Goal: Understand process/instructions: Learn about a topic

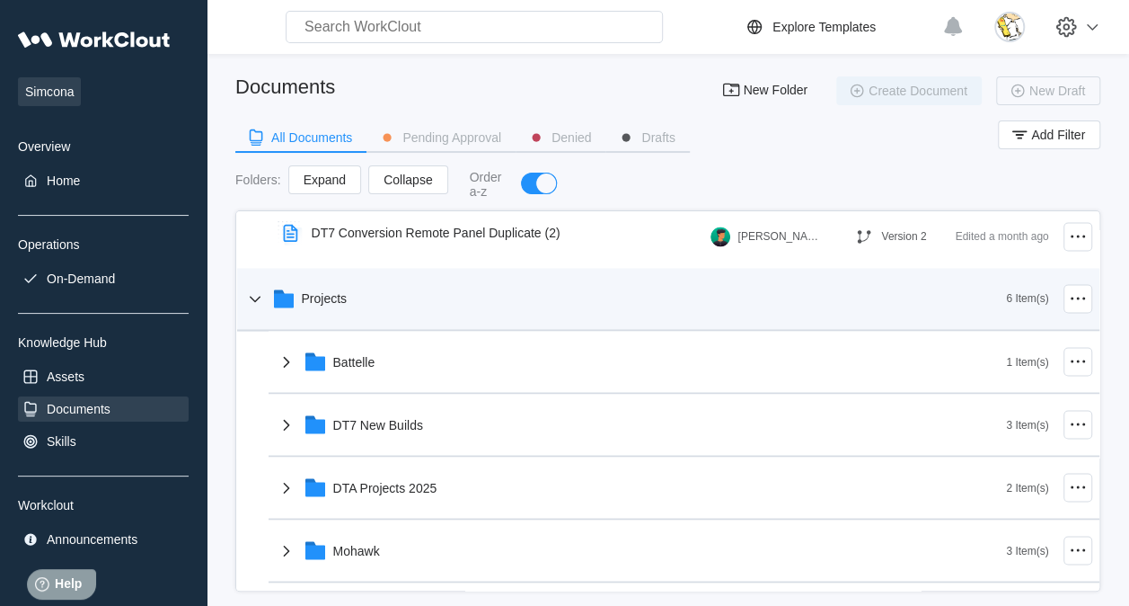
scroll to position [1759, 0]
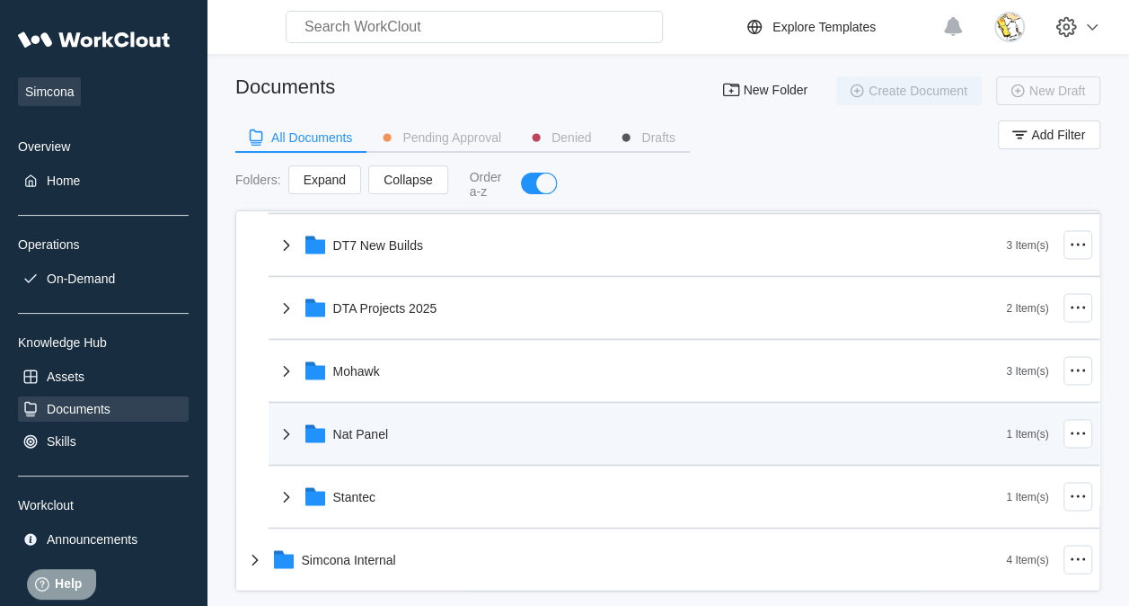
click at [415, 439] on div "Nat Panel" at bounding box center [641, 433] width 731 height 47
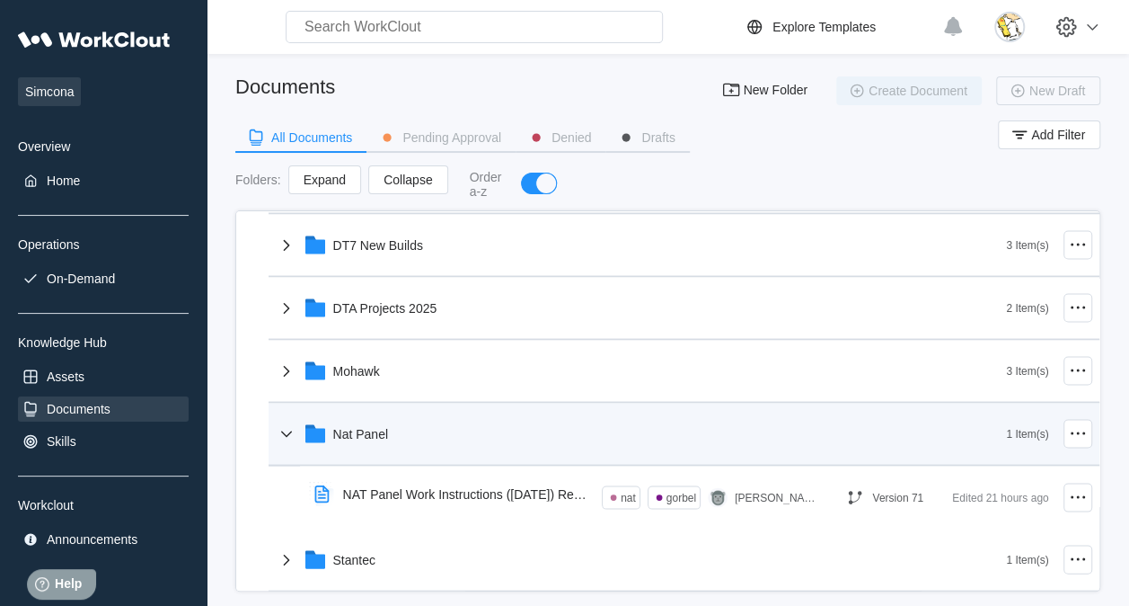
scroll to position [1822, 0]
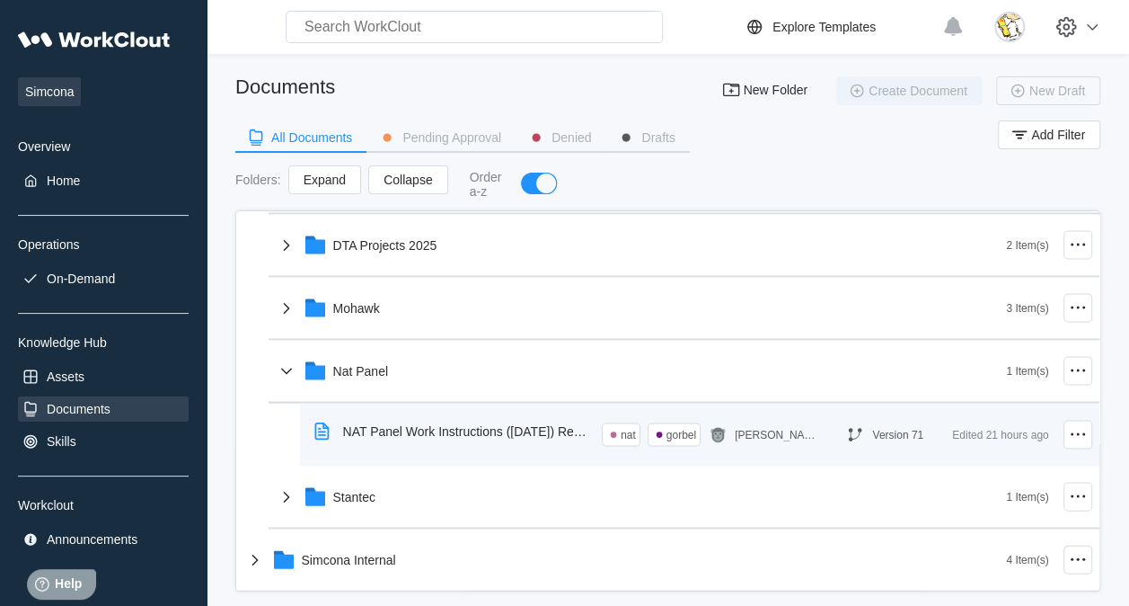
click at [491, 431] on div "NAT Panel Work Instructions ([DATE]) Revision" at bounding box center [465, 430] width 245 height 14
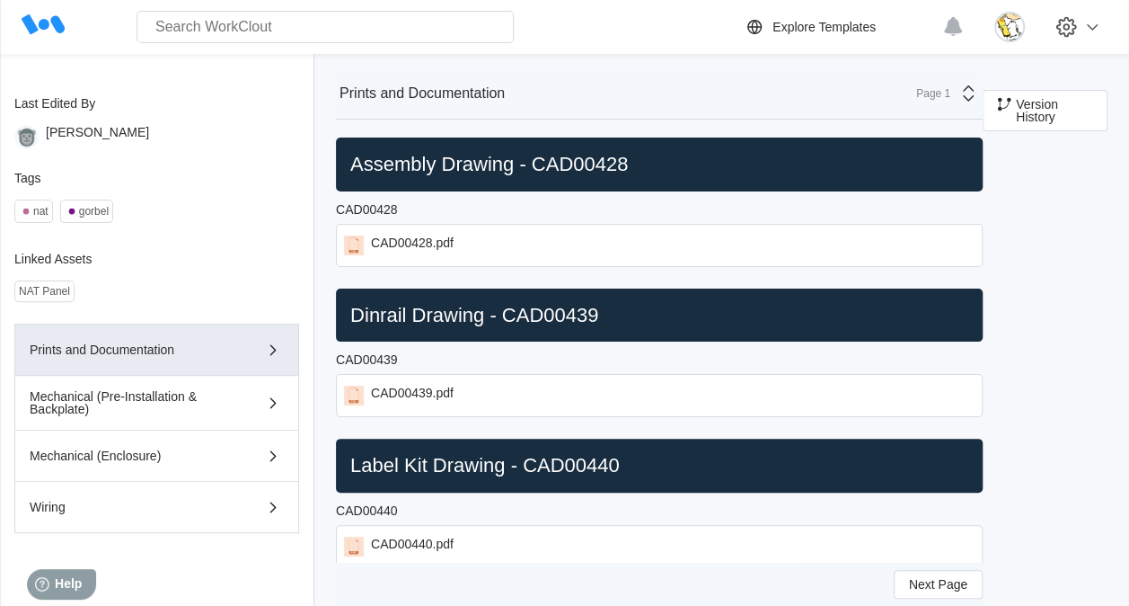
scroll to position [206, 0]
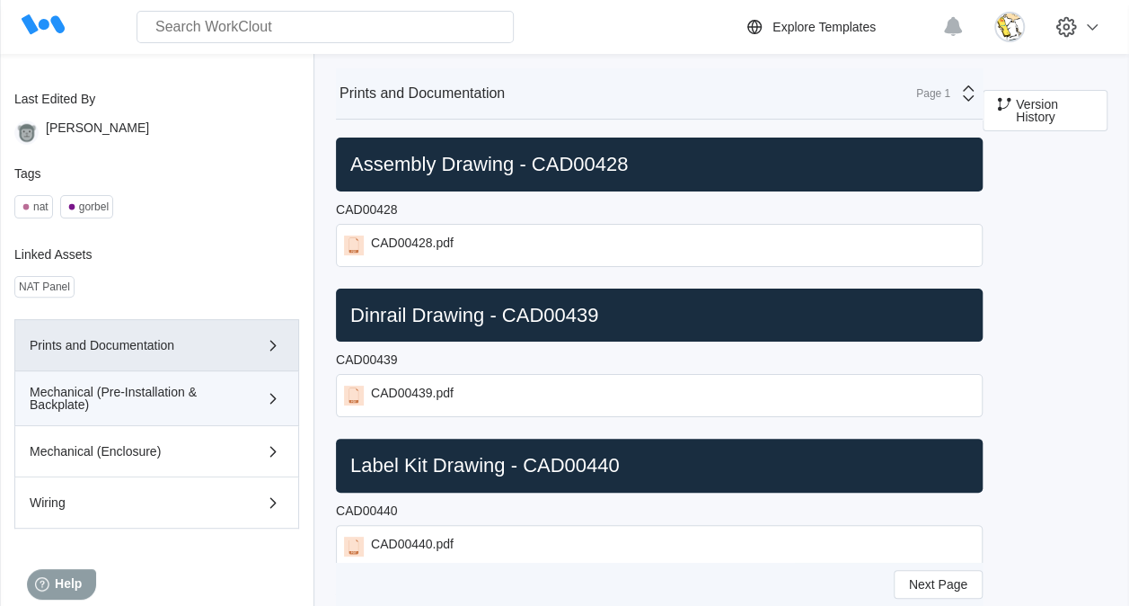
click at [226, 402] on div "Mechanical (Pre-Installation & Backplate)" at bounding box center [157, 397] width 254 height 25
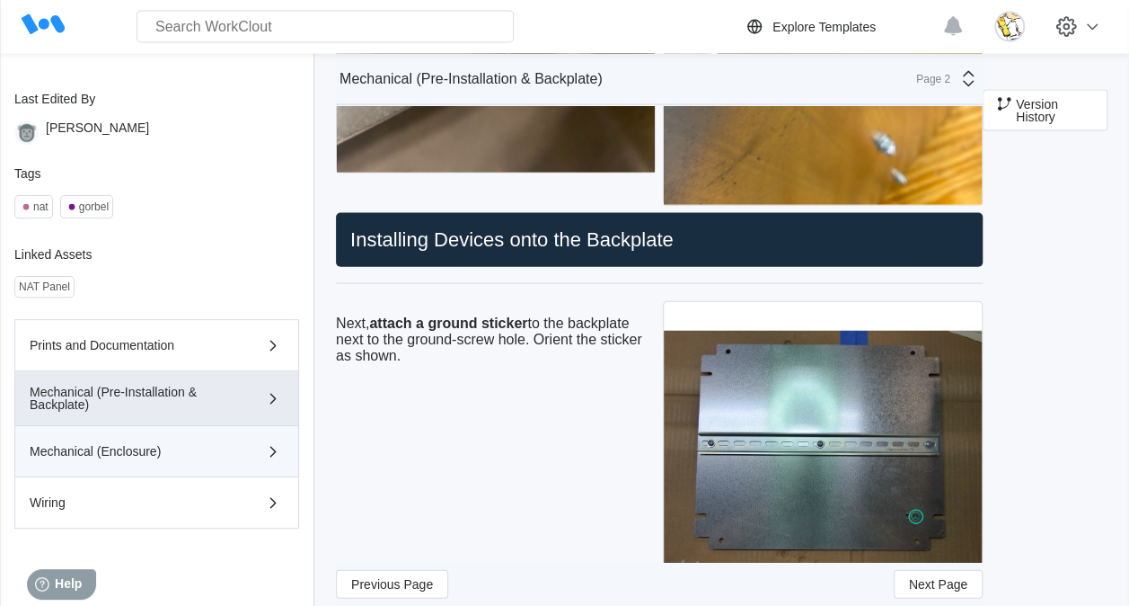
scroll to position [1887, 0]
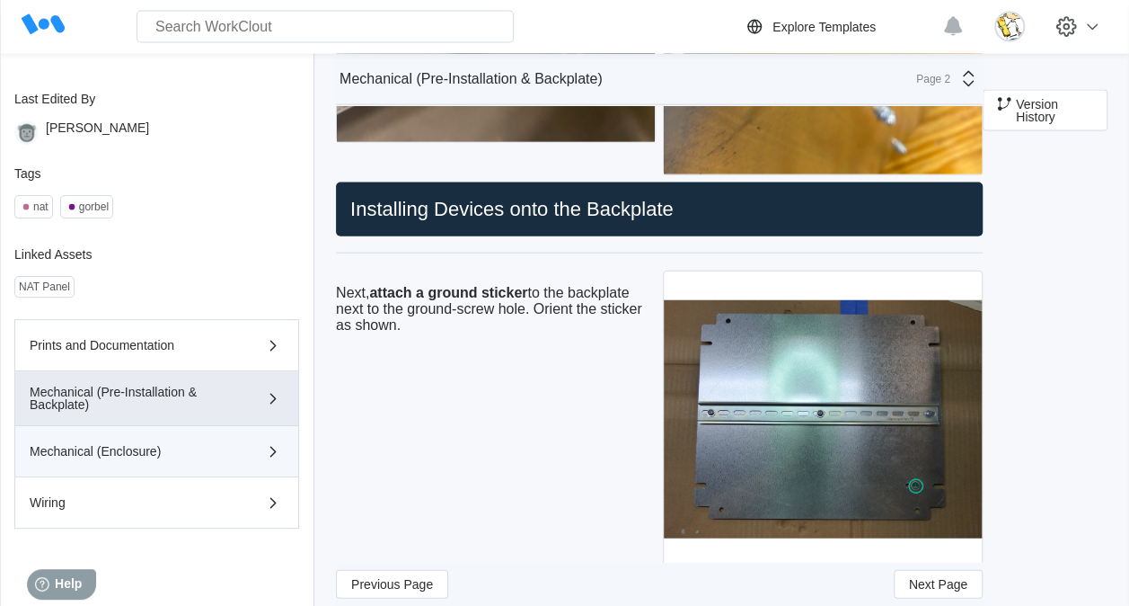
click at [195, 459] on button "Mechanical (Enclosure)" at bounding box center [156, 451] width 285 height 51
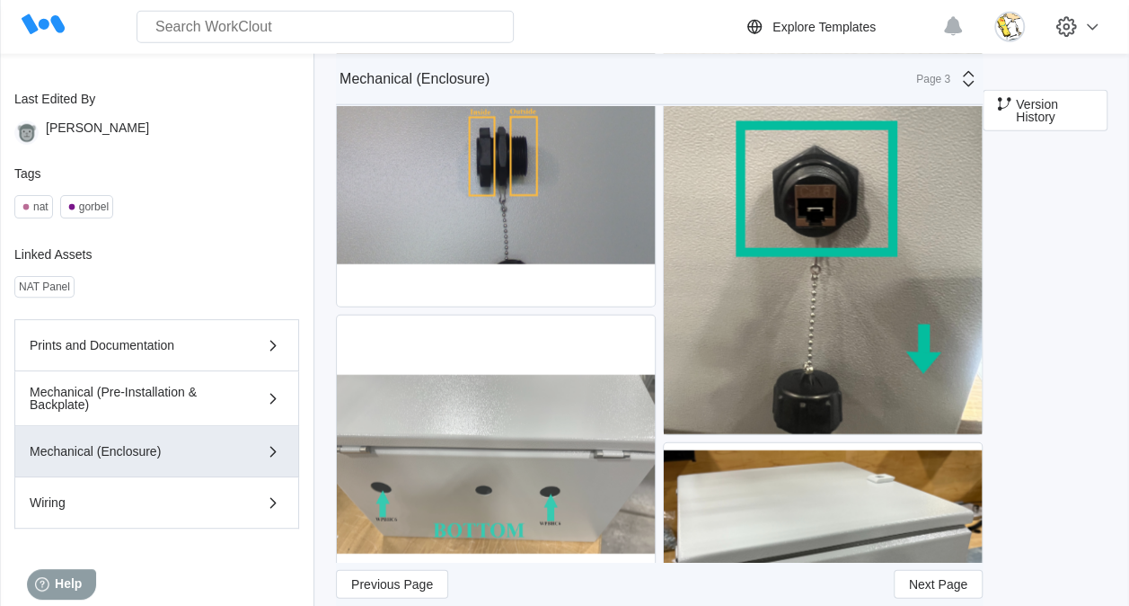
scroll to position [2246, 0]
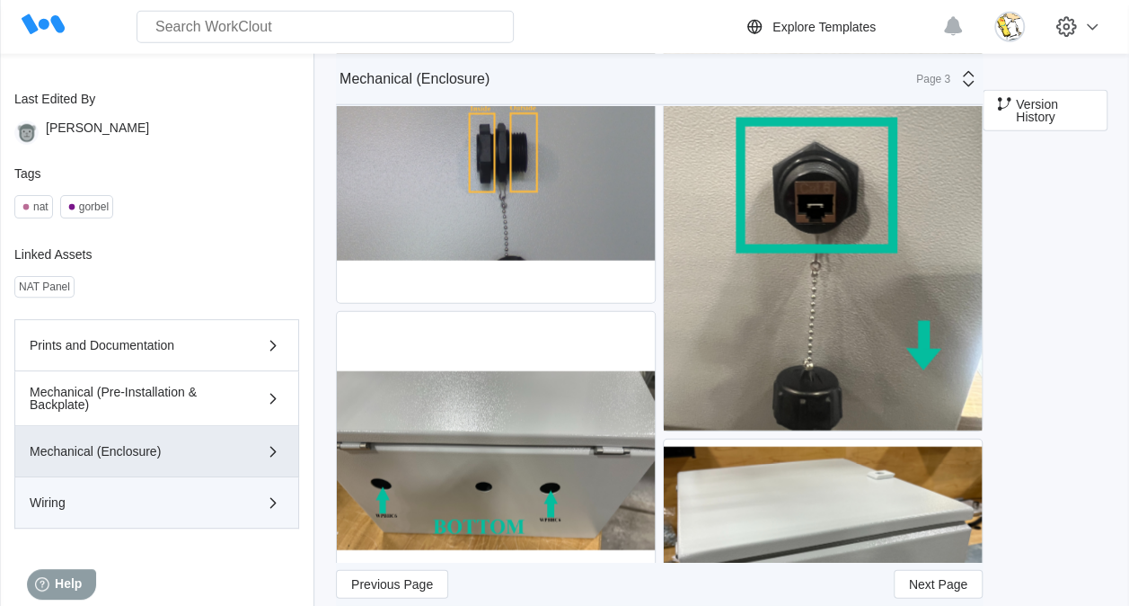
click at [178, 492] on div "Wiring" at bounding box center [157, 502] width 254 height 22
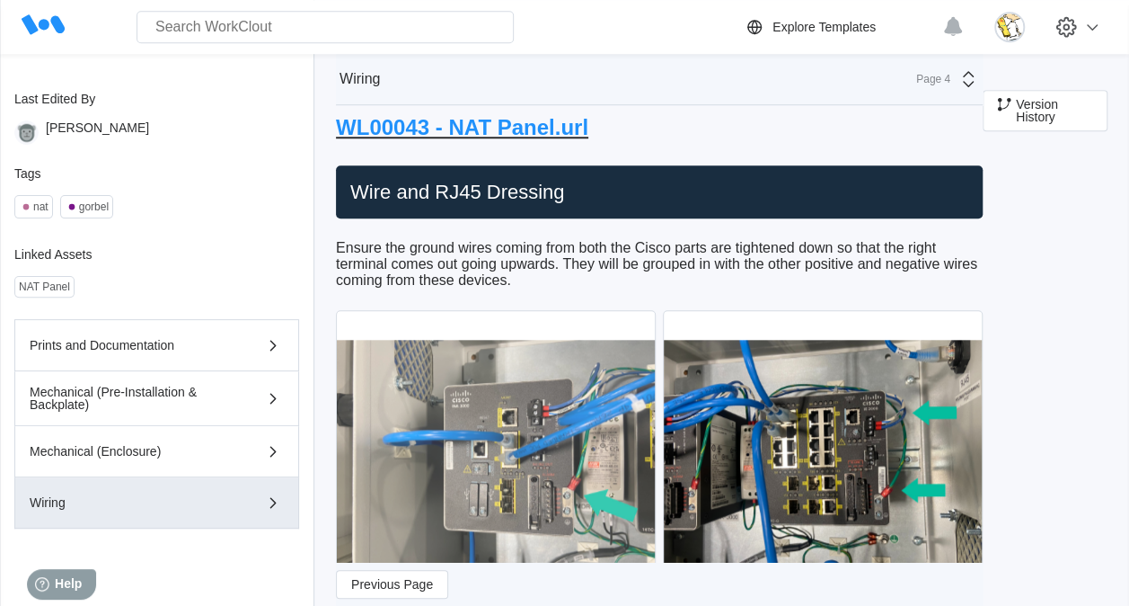
scroll to position [7354, 0]
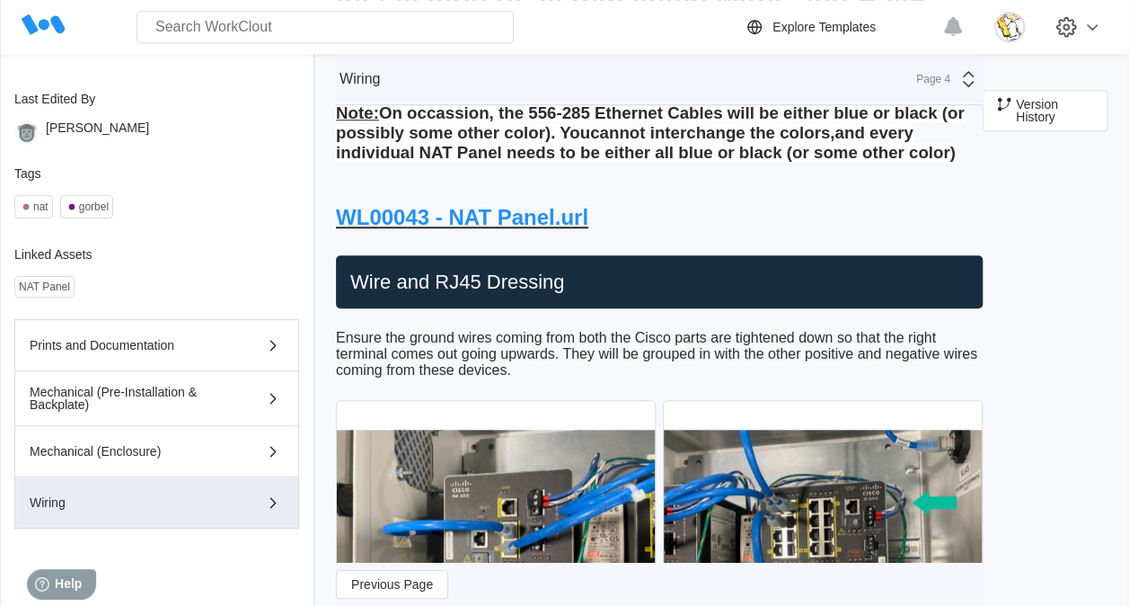
click at [537, 229] on link "WL00043 - NAT Panel.url" at bounding box center [462, 217] width 252 height 24
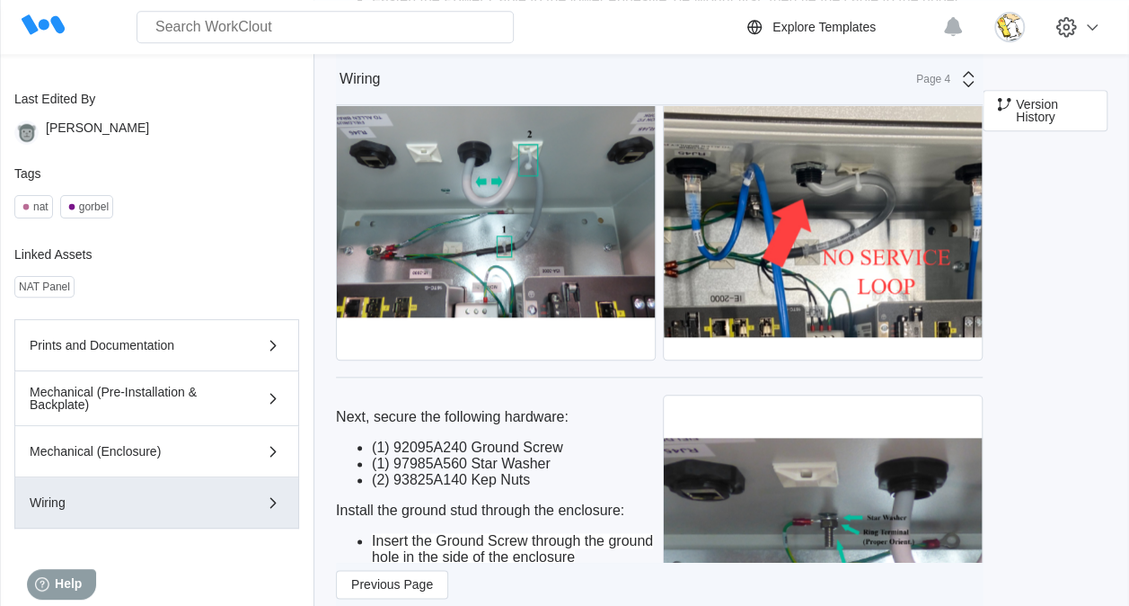
scroll to position [4119, 0]
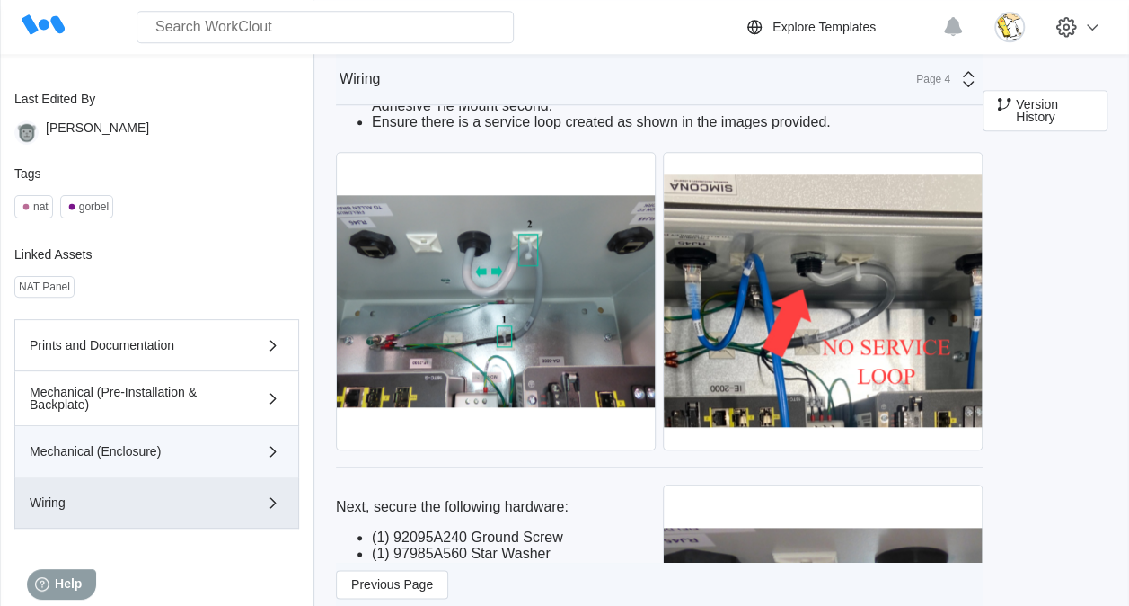
drag, startPoint x: 190, startPoint y: 448, endPoint x: 208, endPoint y: 437, distance: 21.4
click at [191, 449] on div "Mechanical (Enclosure)" at bounding box center [131, 451] width 203 height 13
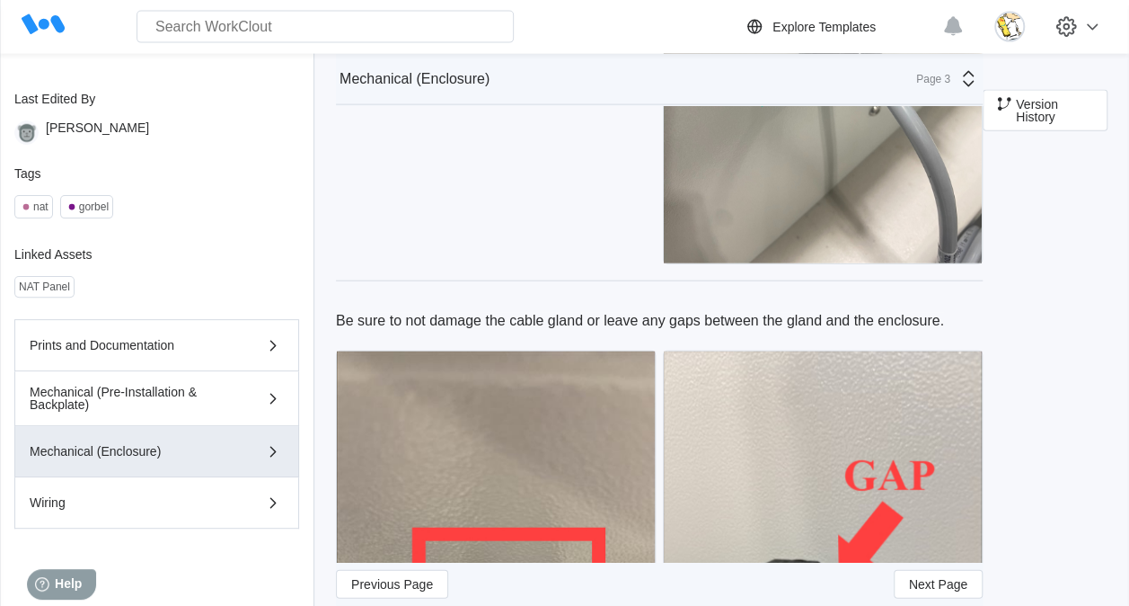
scroll to position [5418, 0]
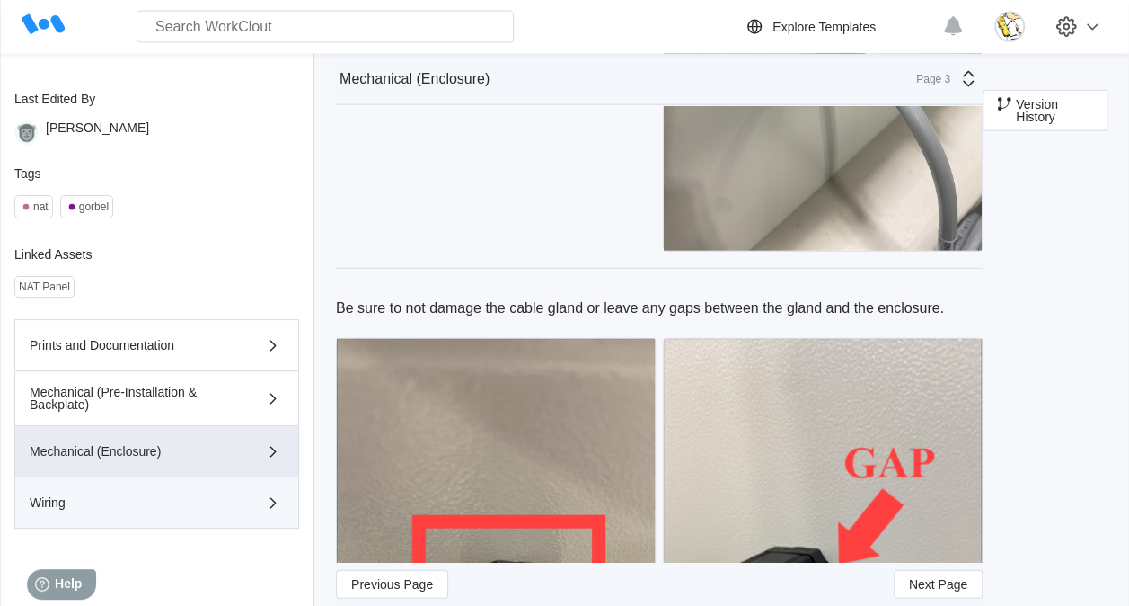
click at [211, 494] on div "Wiring" at bounding box center [157, 502] width 254 height 22
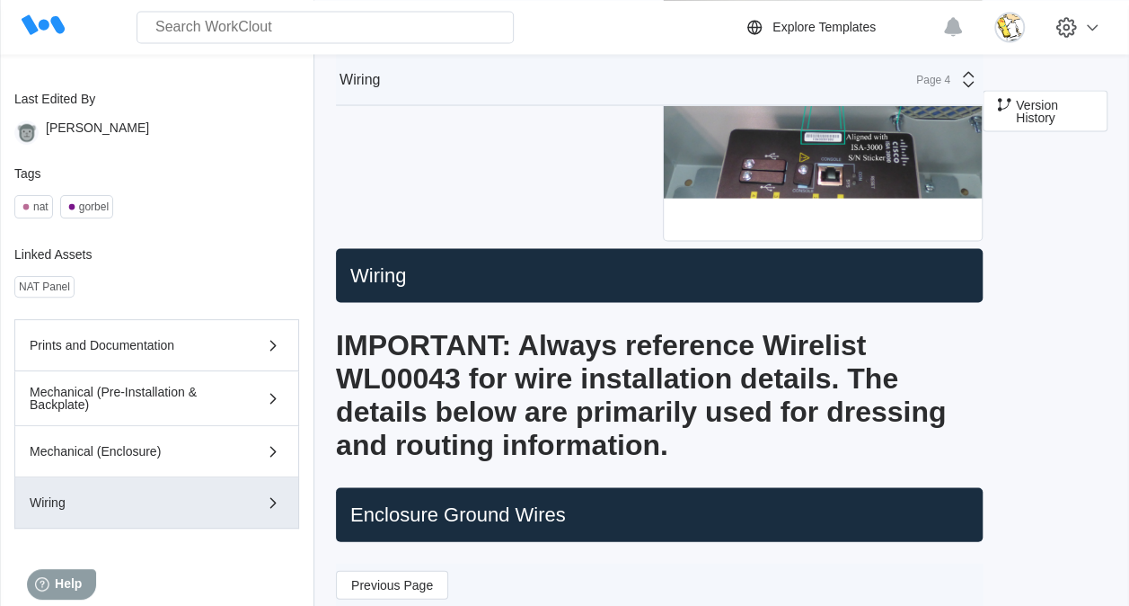
scroll to position [1617, 0]
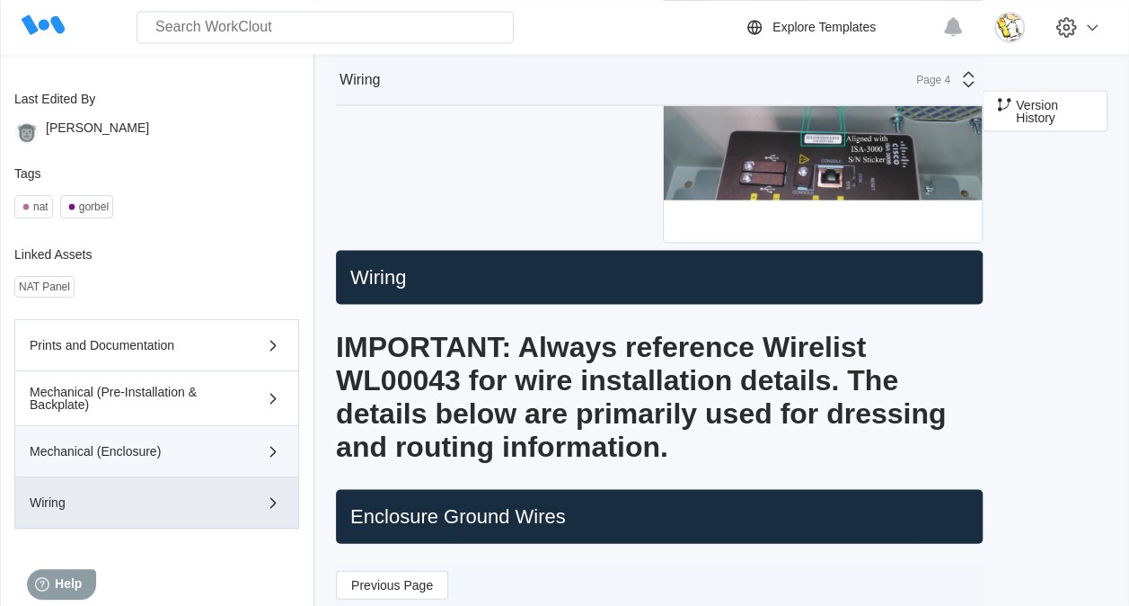
click at [147, 454] on div "Mechanical (Enclosure)" at bounding box center [131, 451] width 203 height 13
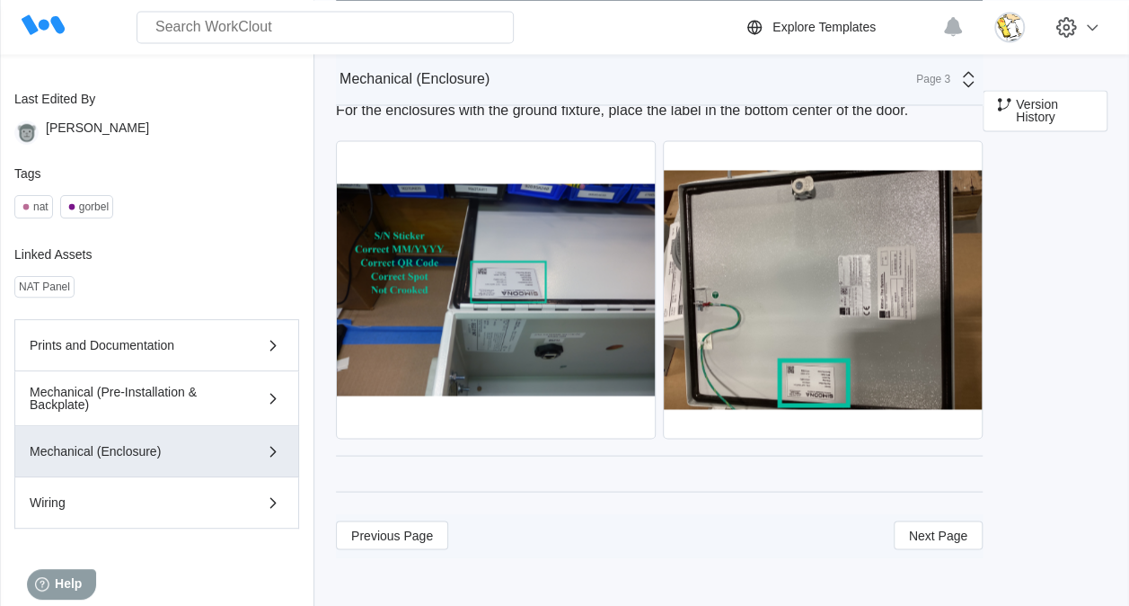
scroll to position [8321, 0]
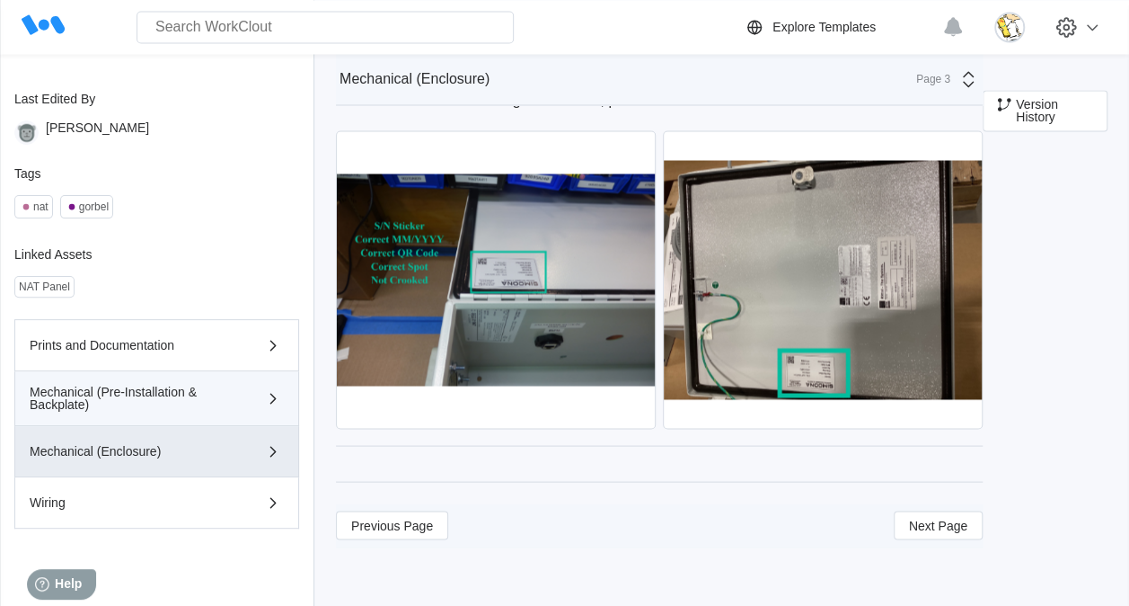
click at [174, 398] on div "Mechanical (Pre-Installation & Backplate)" at bounding box center [131, 397] width 203 height 25
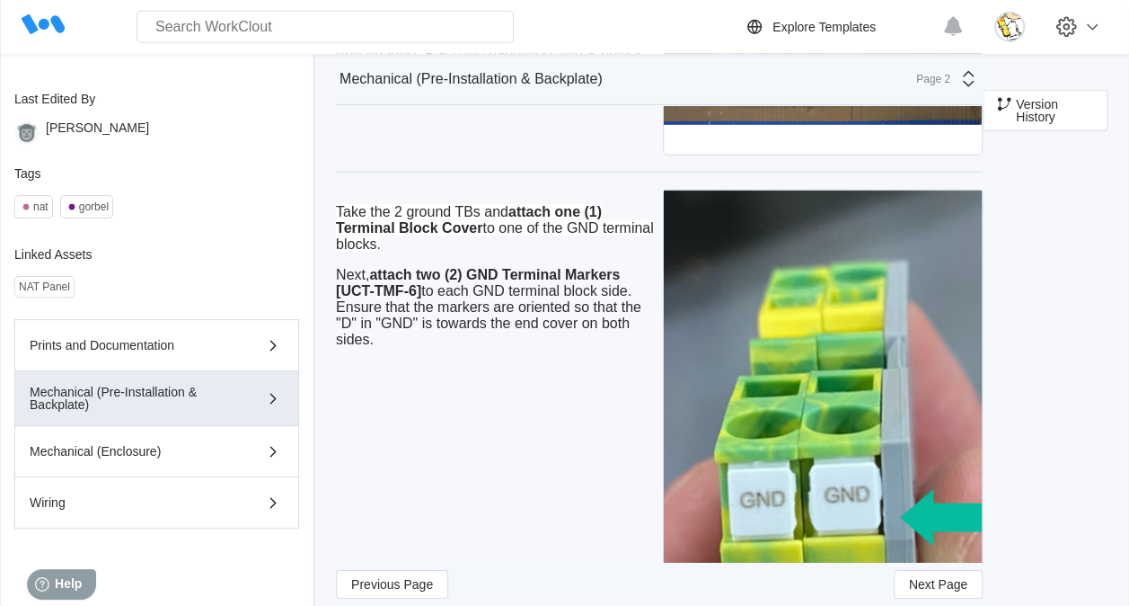
scroll to position [2606, 0]
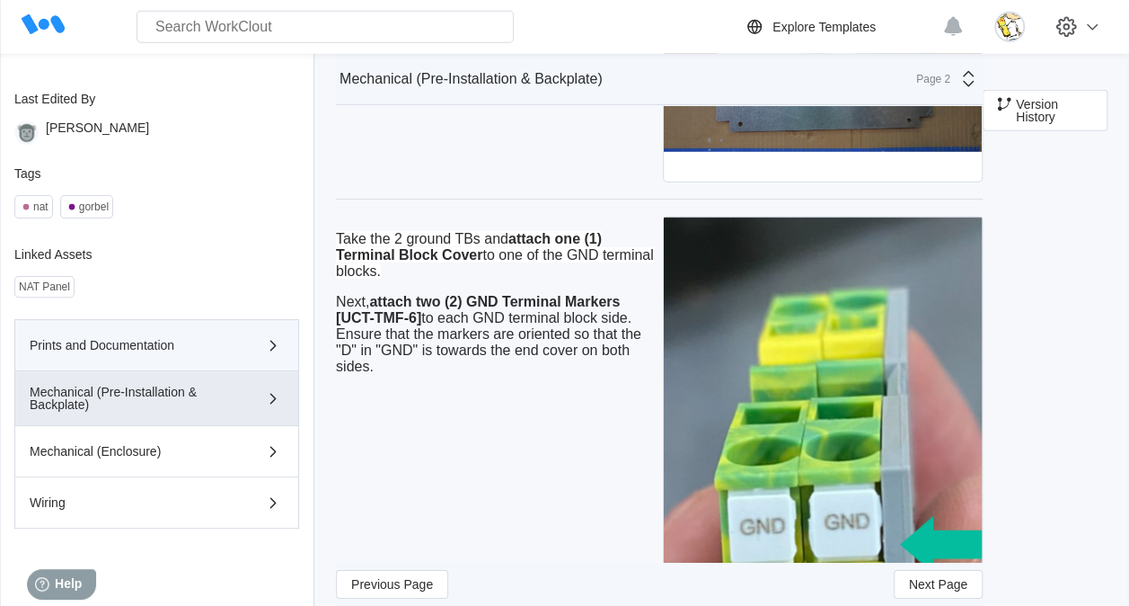
click at [175, 334] on div "Prints and Documentation" at bounding box center [157, 345] width 254 height 22
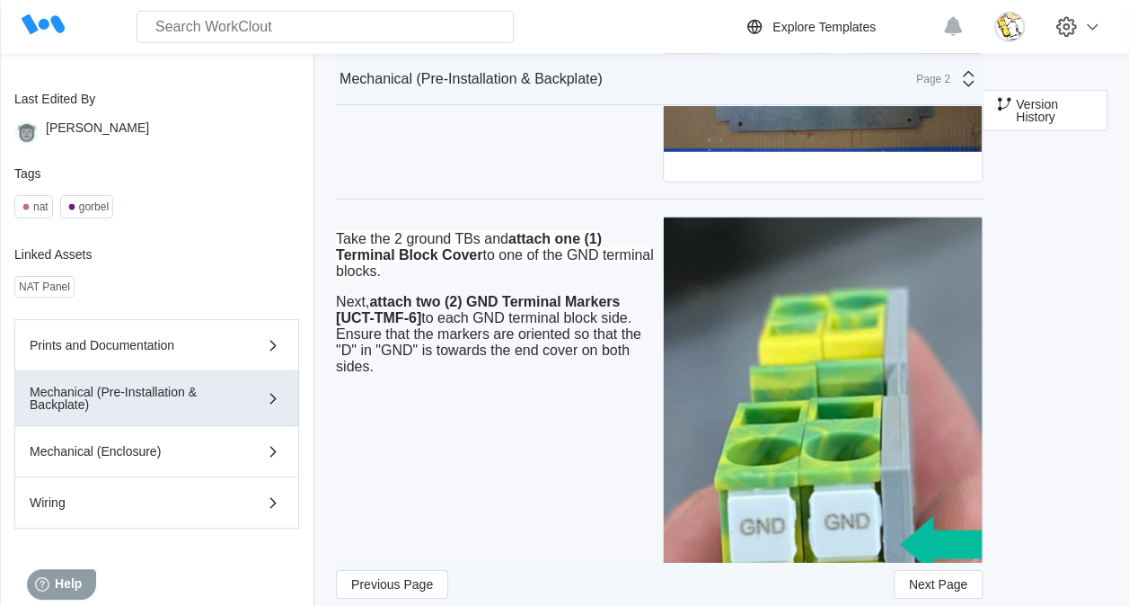
scroll to position [273, 0]
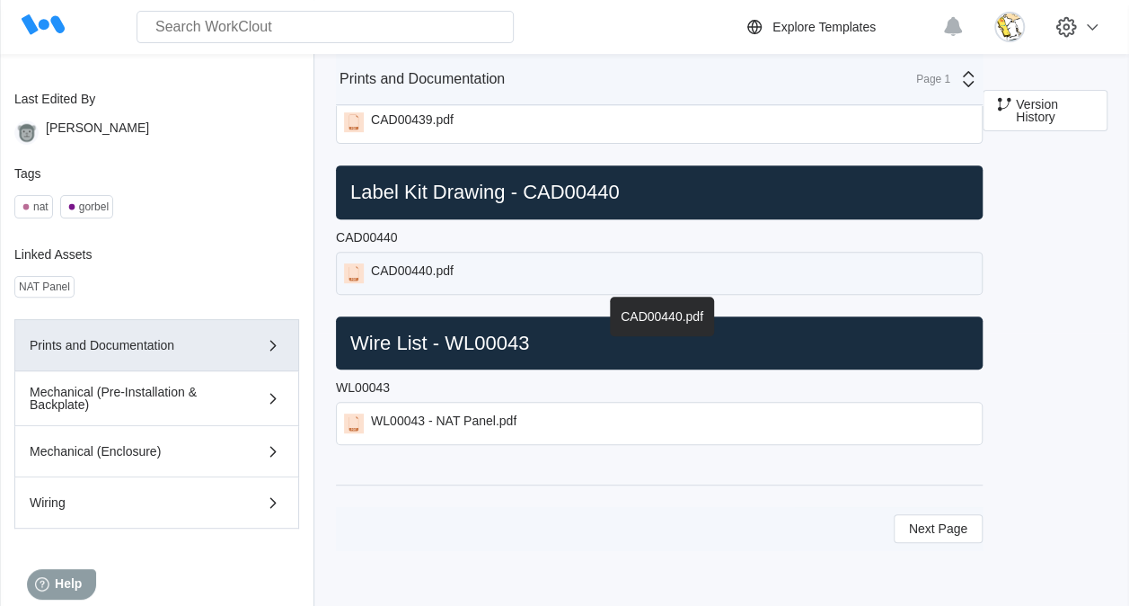
click at [418, 266] on div "CAD00440.pdf" at bounding box center [412, 273] width 83 height 20
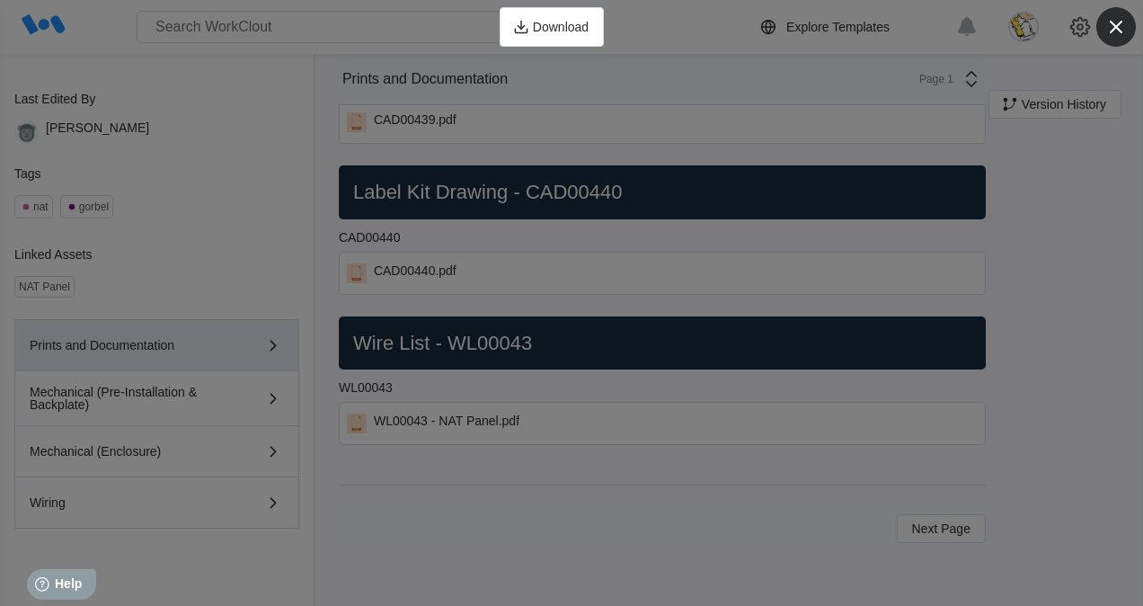
click at [1114, 29] on icon "button" at bounding box center [1116, 27] width 13 height 13
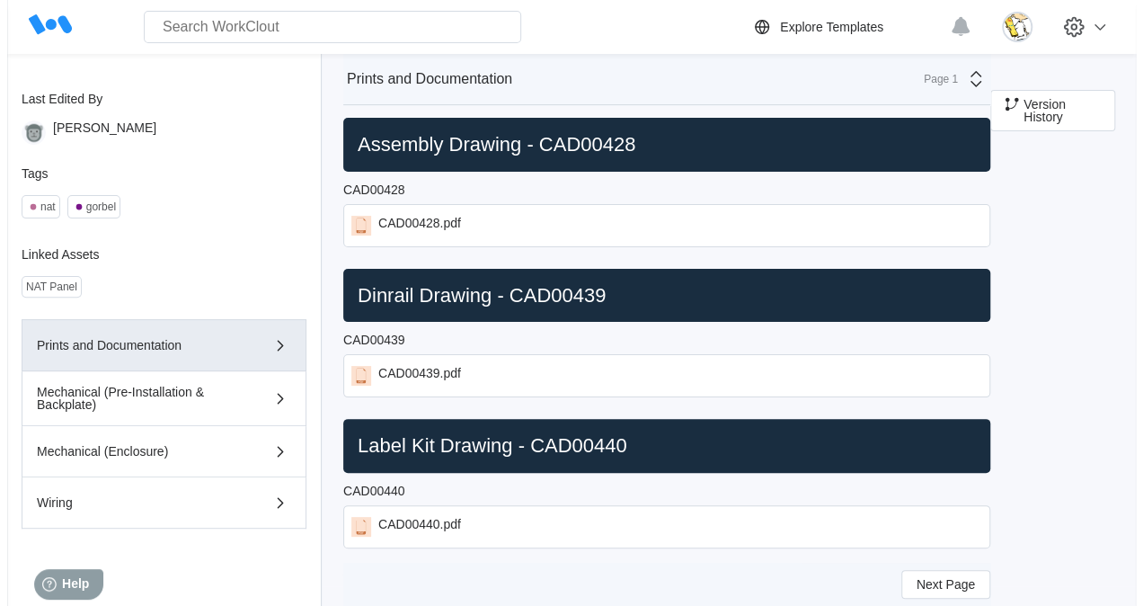
scroll to position [4, 0]
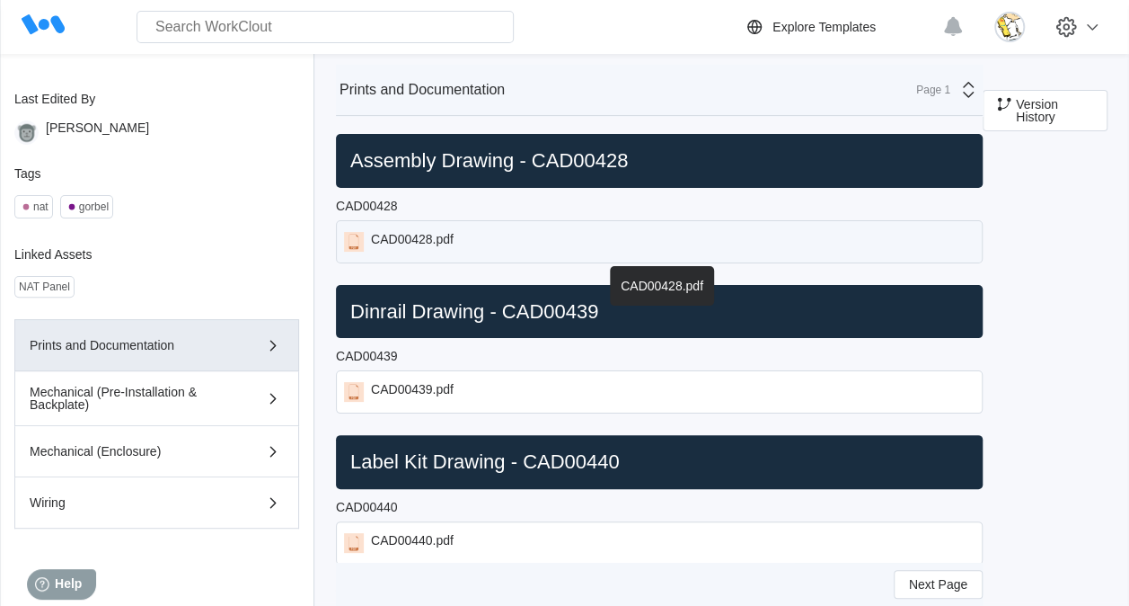
click at [422, 228] on div "CAD00428.pdf" at bounding box center [659, 241] width 647 height 43
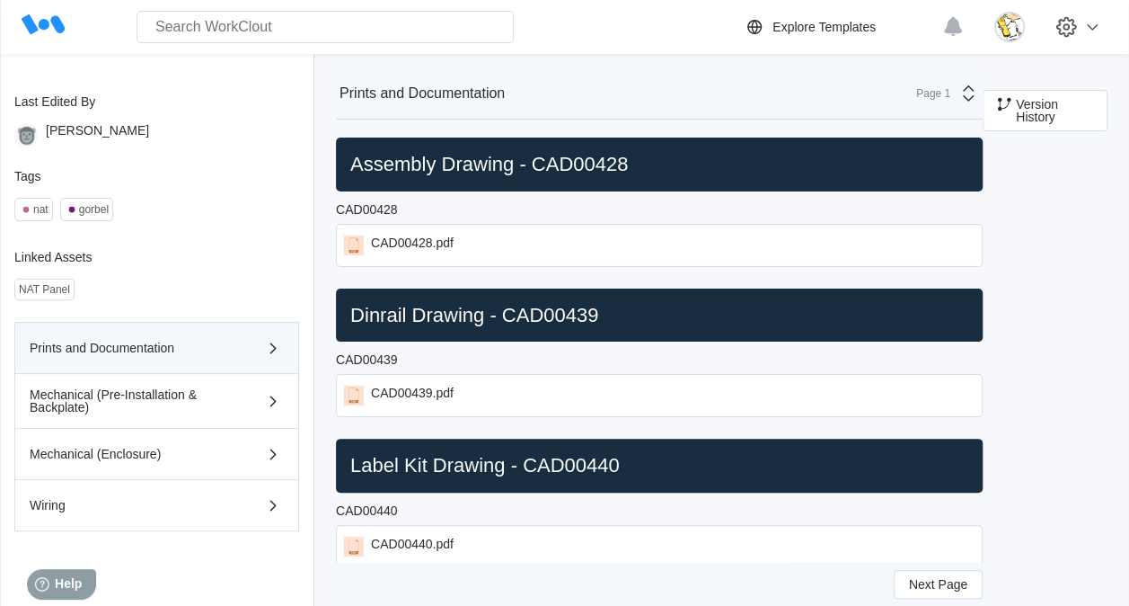
scroll to position [206, 0]
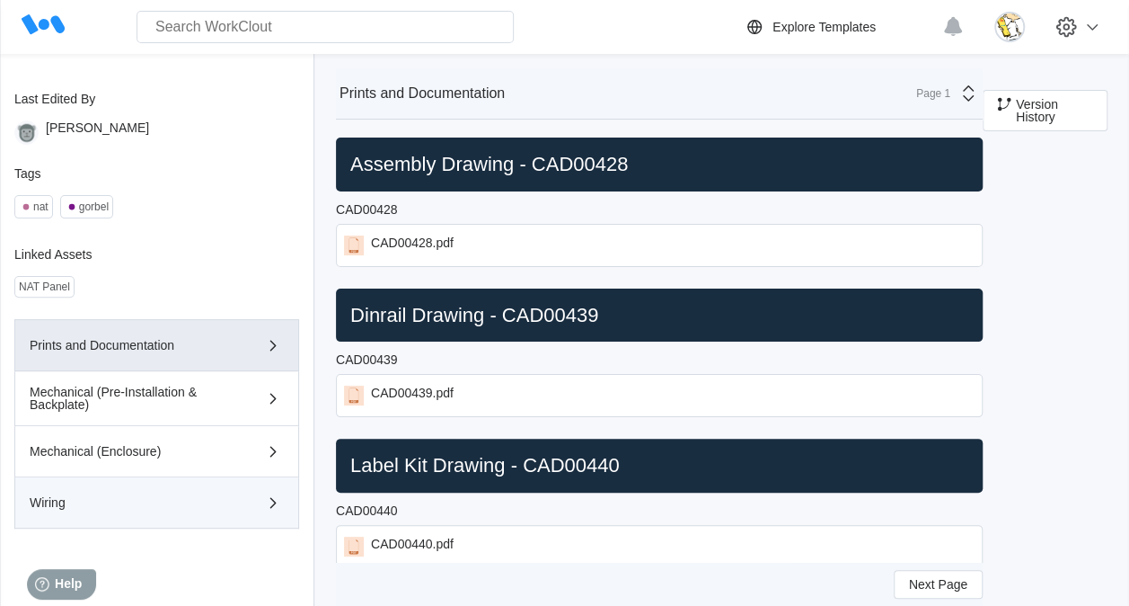
click at [207, 493] on div "Wiring" at bounding box center [157, 502] width 254 height 22
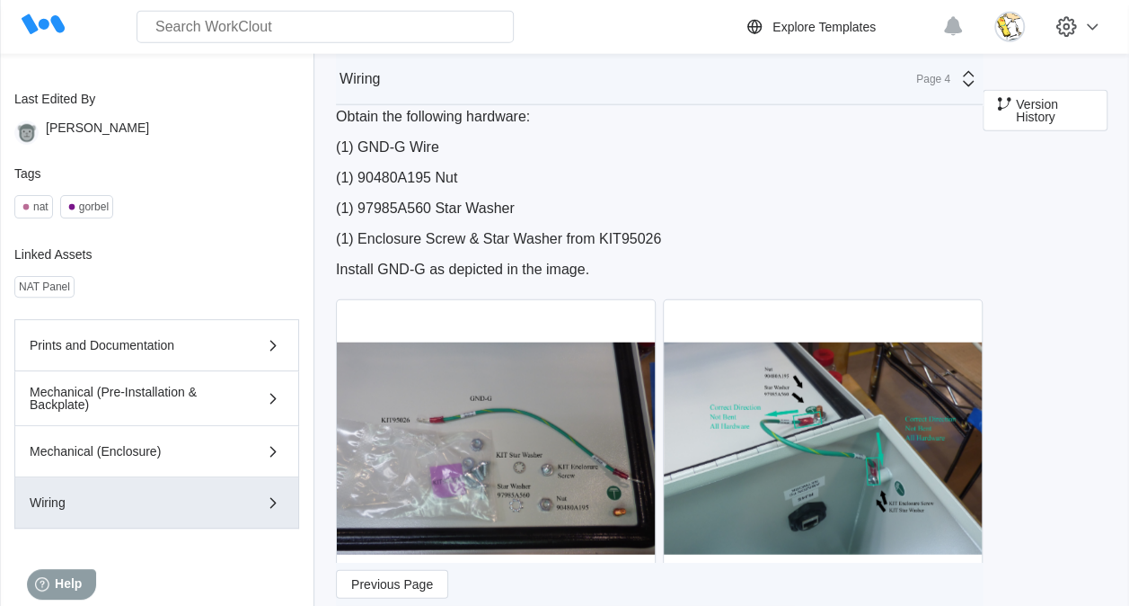
scroll to position [2156, 0]
